Goal: Task Accomplishment & Management: Use online tool/utility

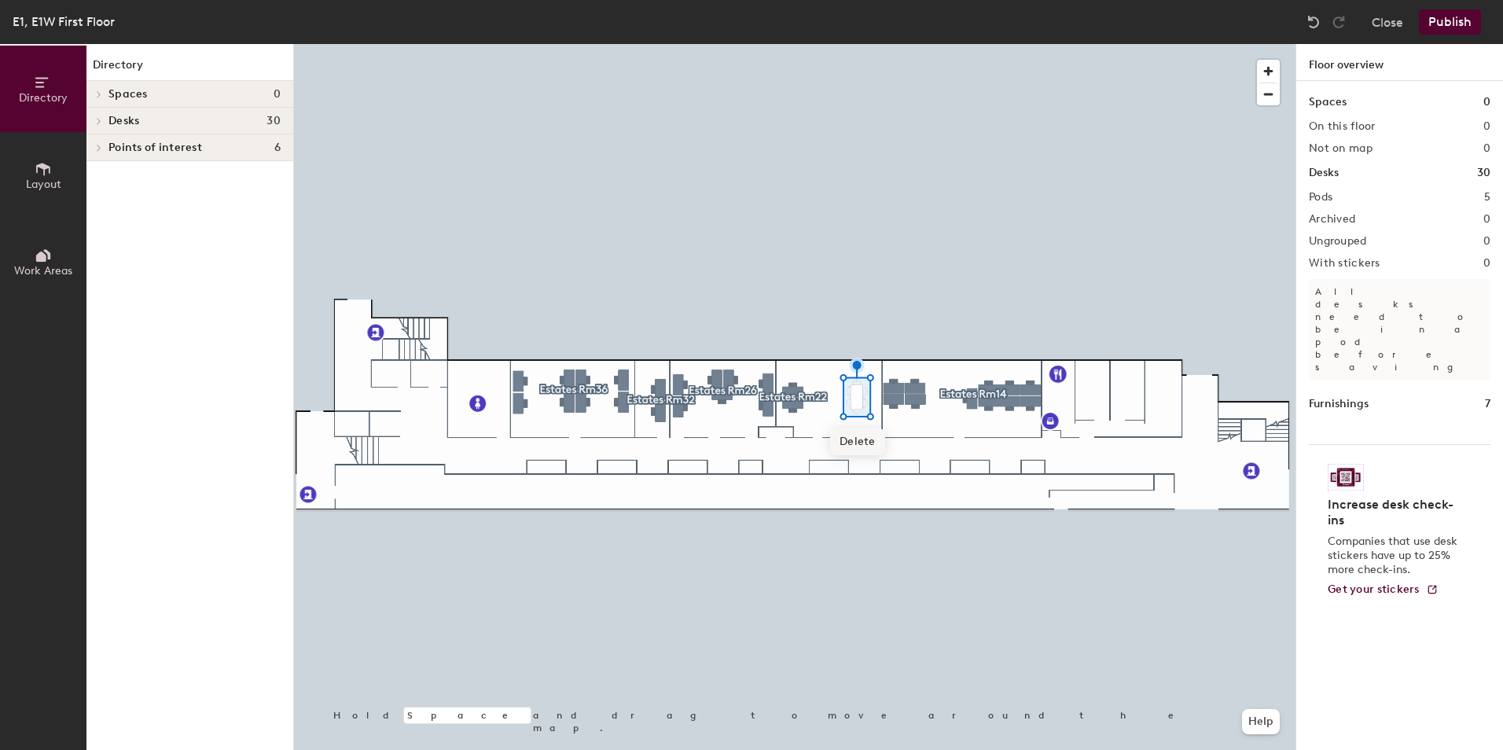
click at [862, 439] on span "Delete" at bounding box center [857, 441] width 55 height 27
click at [39, 179] on span "Layout" at bounding box center [43, 184] width 35 height 13
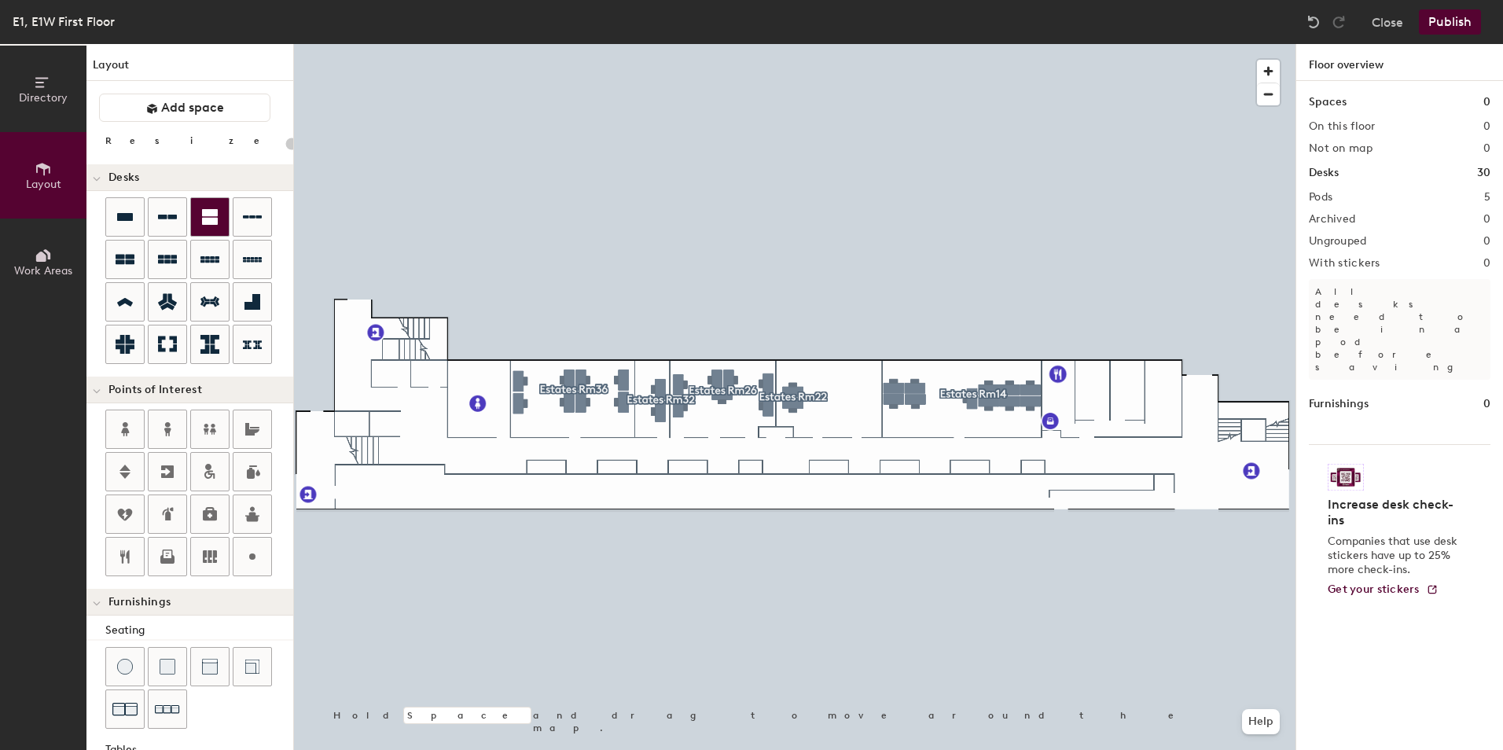
click at [200, 227] on div at bounding box center [210, 217] width 38 height 38
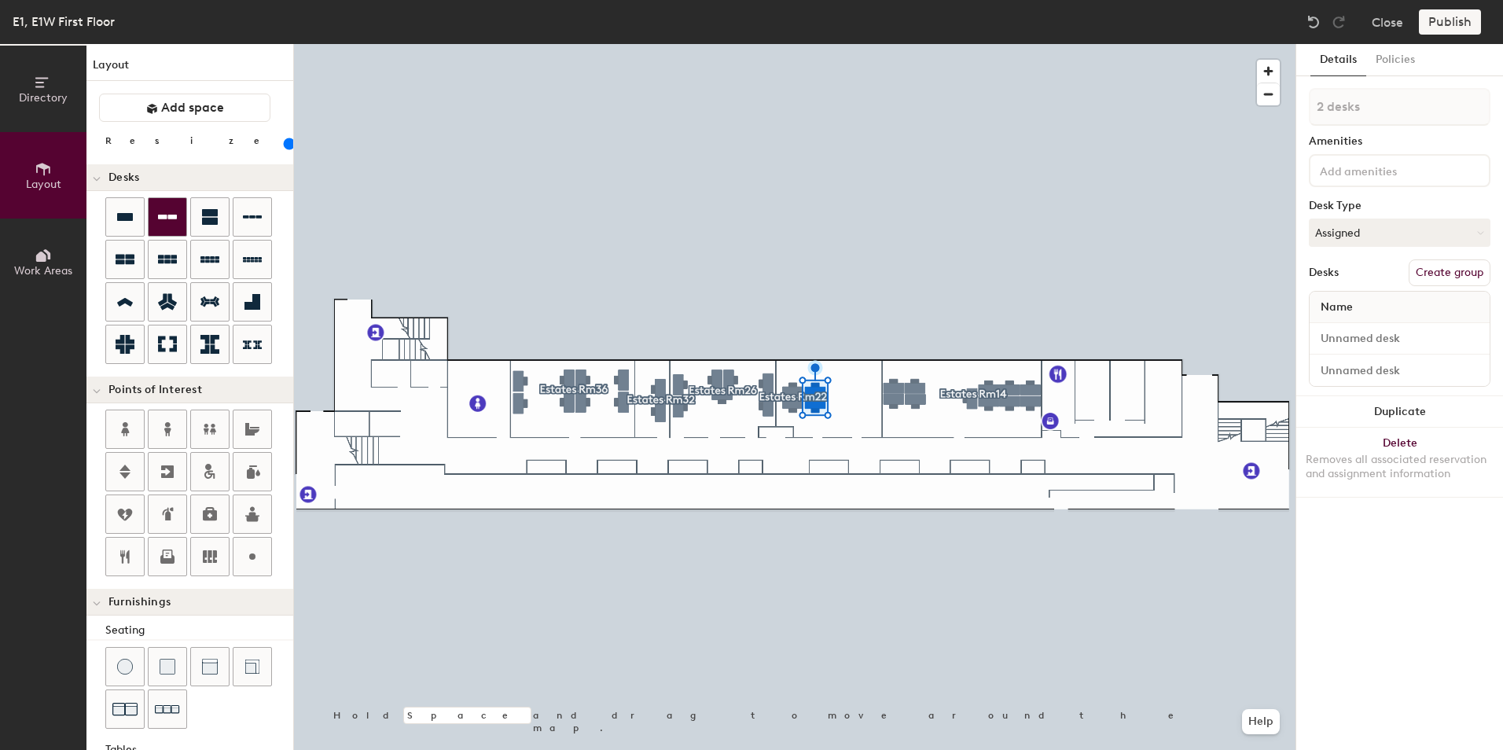
click at [165, 214] on icon at bounding box center [167, 216] width 19 height 19
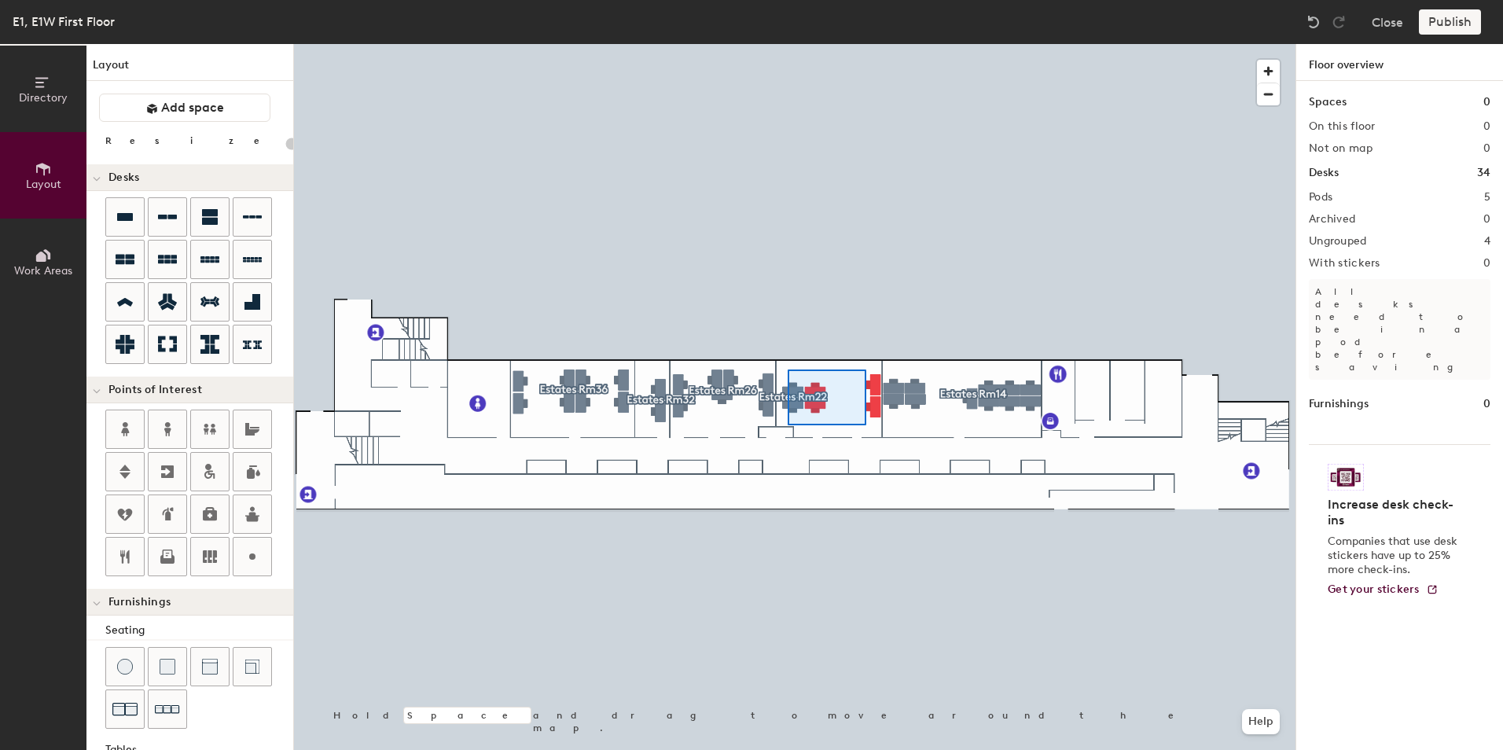
type input "140"
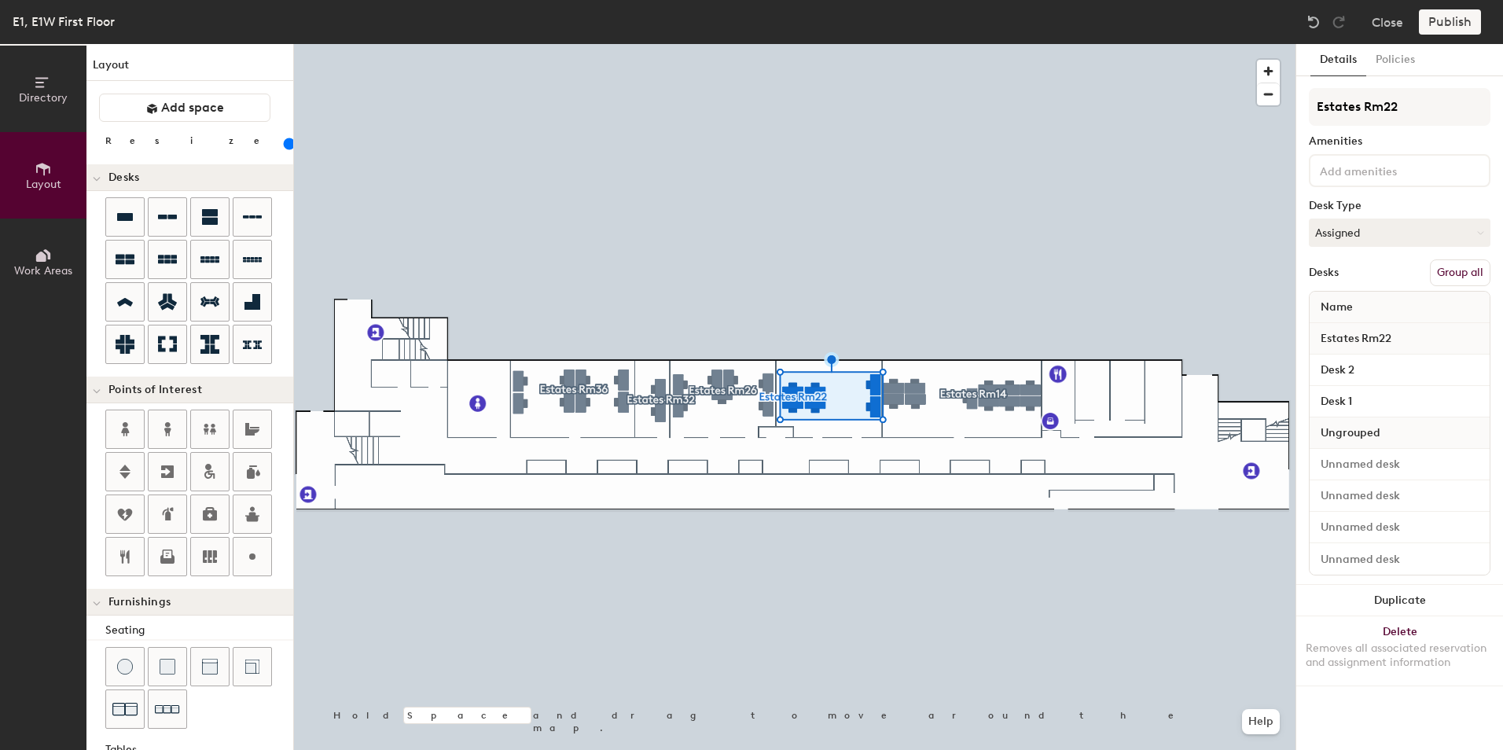
click at [1449, 266] on button "Group all" at bounding box center [1459, 272] width 61 height 27
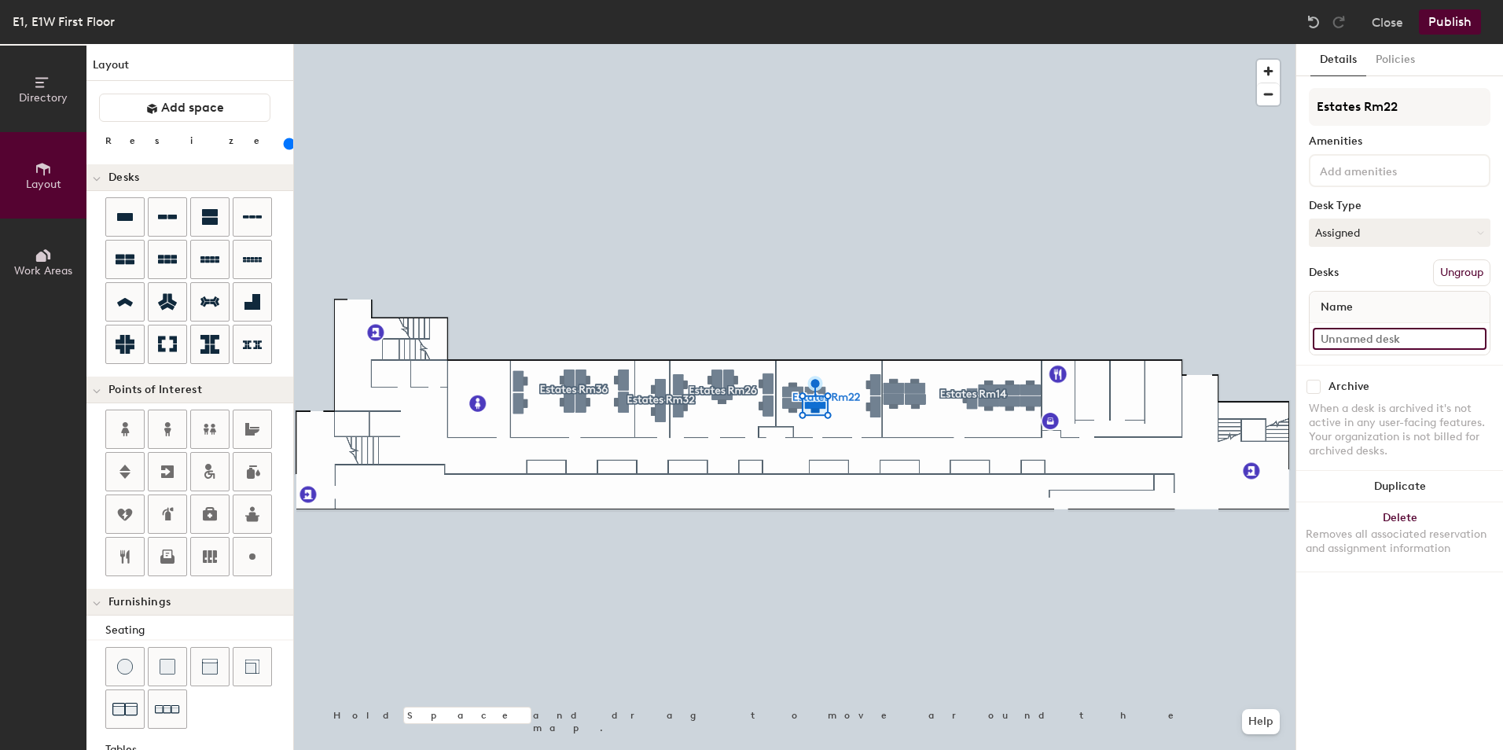
click at [1338, 340] on input at bounding box center [1399, 339] width 174 height 22
type input "Desk 3"
click at [1357, 338] on input at bounding box center [1399, 339] width 174 height 22
type input "Desk 4"
click at [1375, 343] on input at bounding box center [1399, 339] width 174 height 22
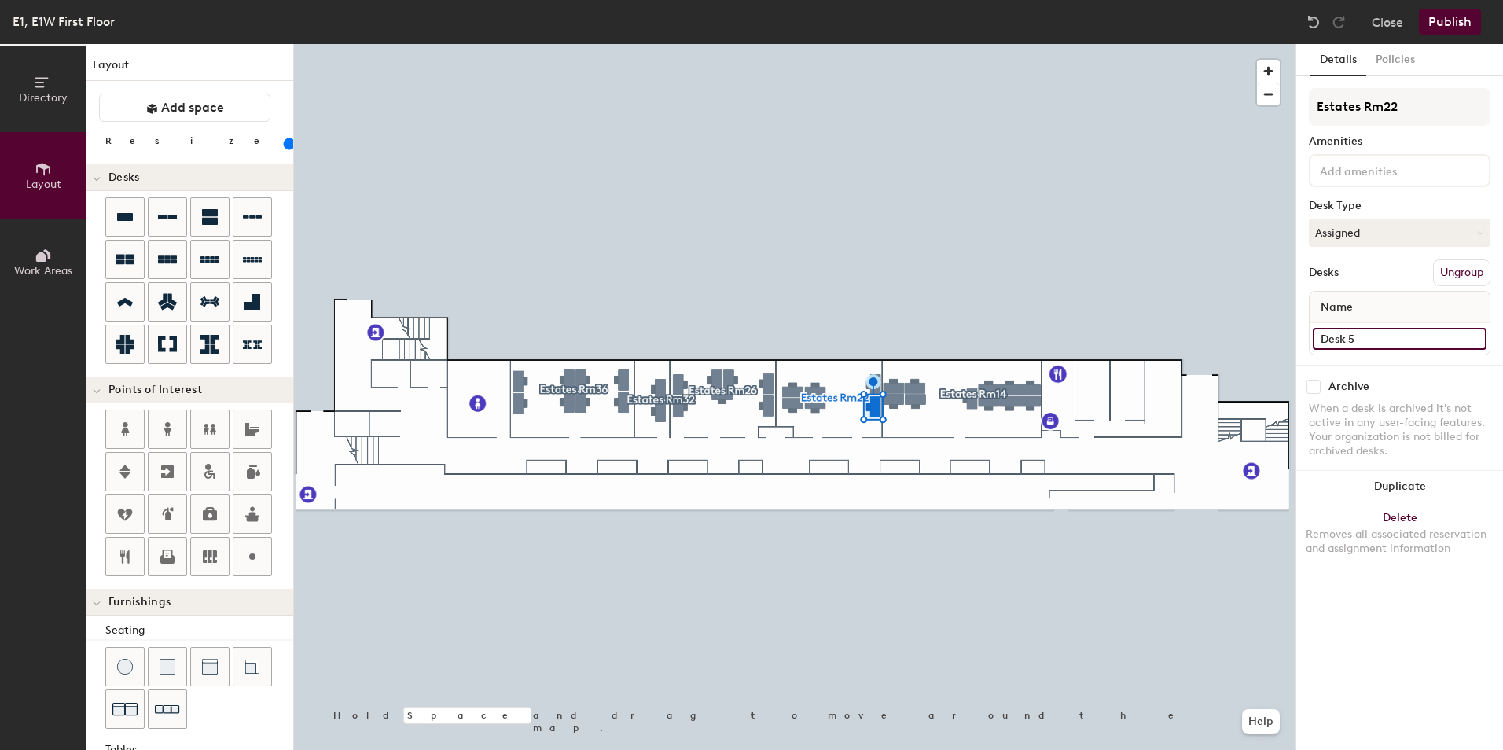
type input "Desk 5"
click at [1346, 326] on div at bounding box center [1399, 338] width 180 height 31
click at [1350, 333] on input at bounding box center [1399, 339] width 174 height 22
type input "Desk 6"
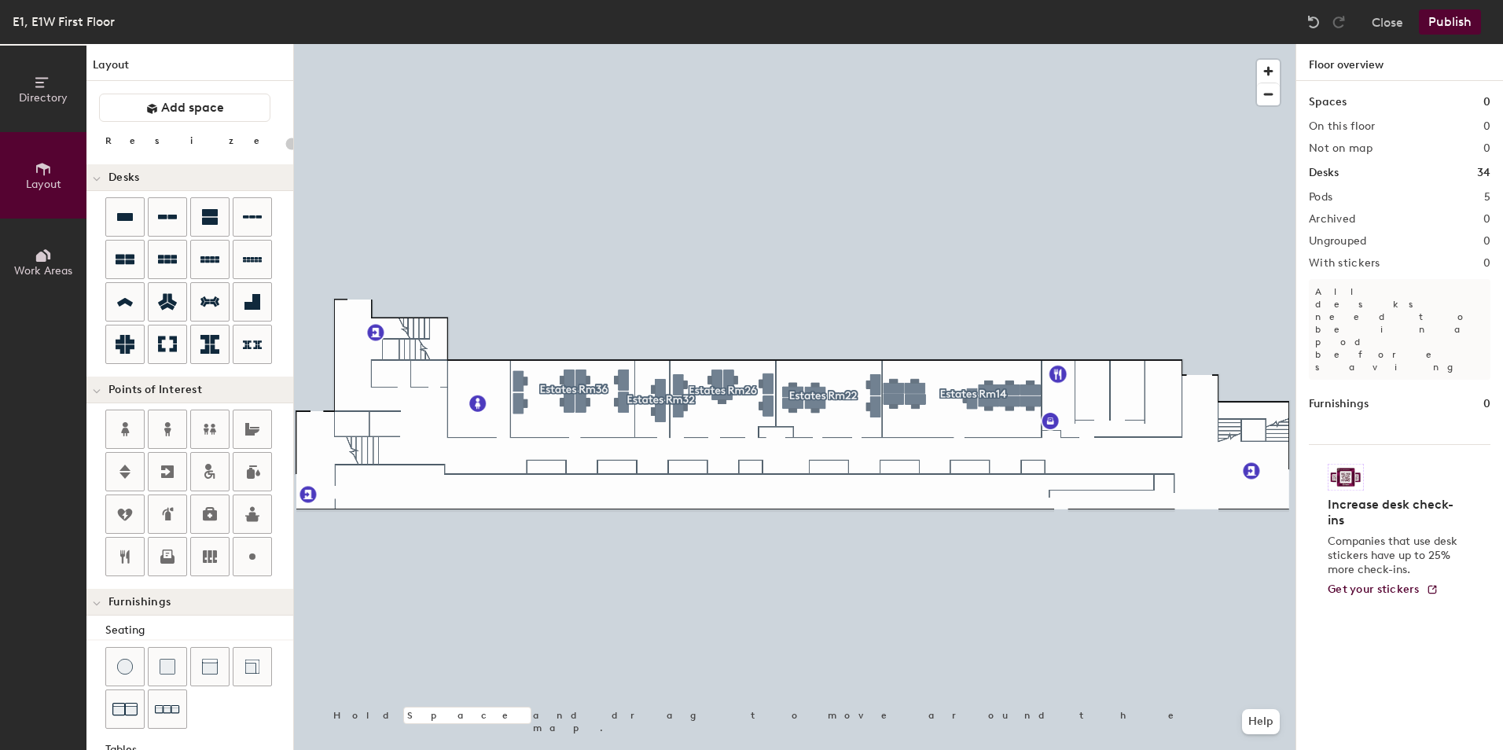
click at [1451, 19] on button "Publish" at bounding box center [1449, 21] width 62 height 25
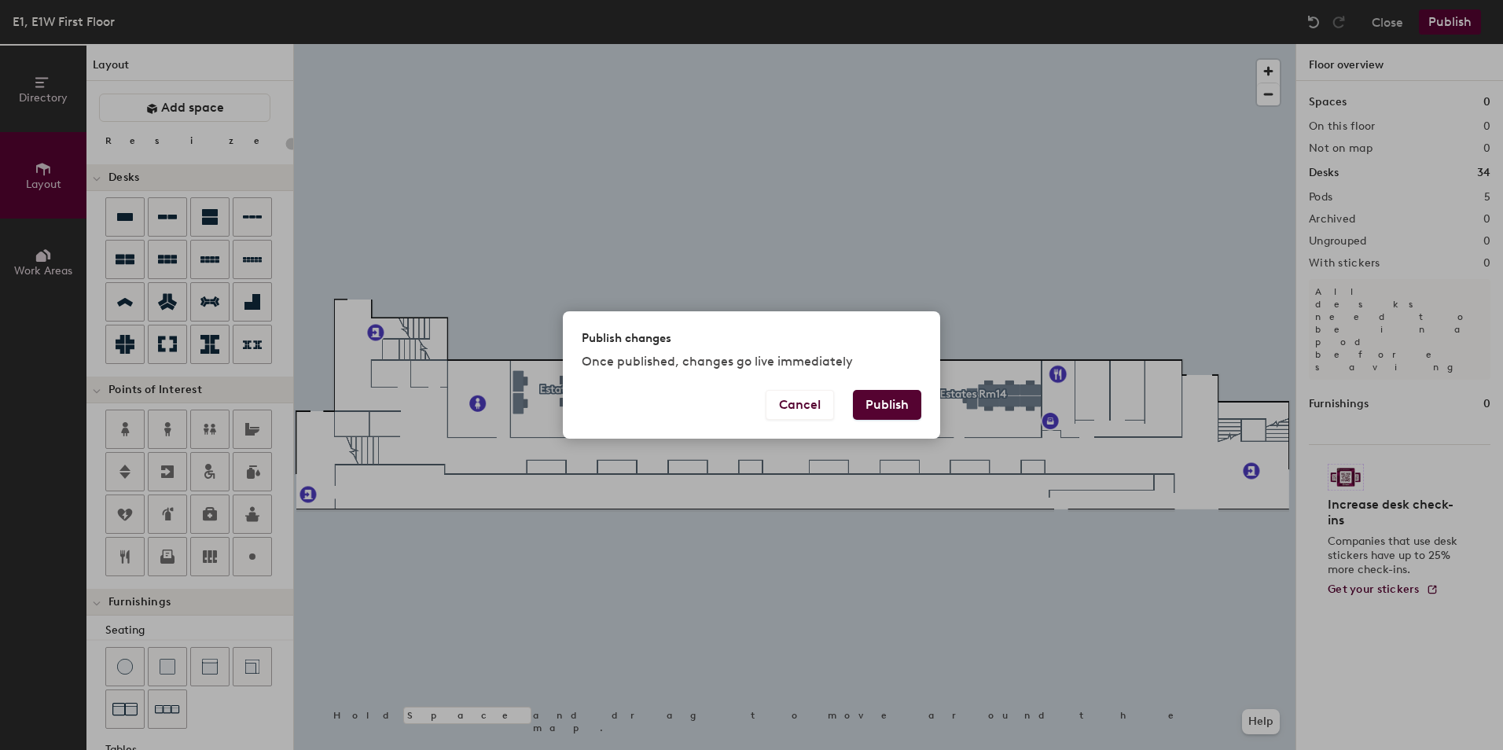
click at [905, 410] on button "Publish" at bounding box center [887, 405] width 68 height 30
type input "20"
